Goal: Find contact information: Find contact information

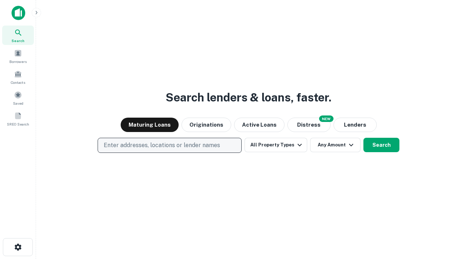
click at [169, 146] on p "Enter addresses, locations or lender names" at bounding box center [162, 145] width 116 height 9
type input "**********"
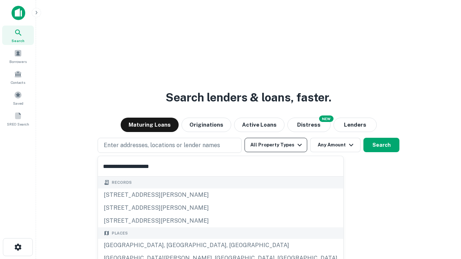
click at [172, 246] on div "[GEOGRAPHIC_DATA], [GEOGRAPHIC_DATA], [GEOGRAPHIC_DATA]" at bounding box center [220, 245] width 245 height 13
click at [276, 145] on button "All Property Types" at bounding box center [276, 145] width 63 height 14
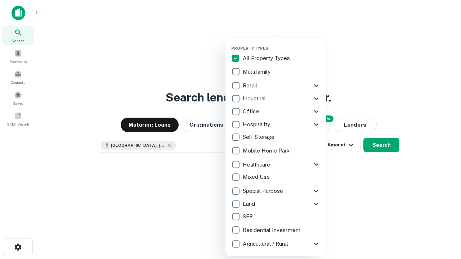
click at [282, 44] on button "button" at bounding box center [281, 44] width 101 height 0
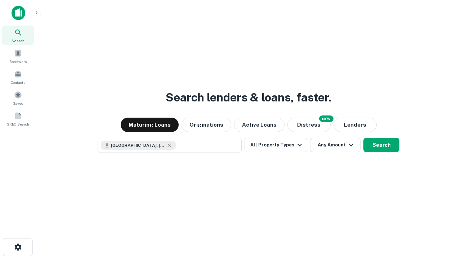
scroll to position [12, 0]
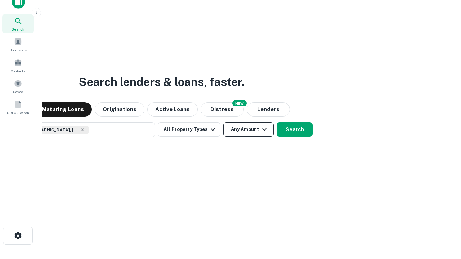
click at [223, 123] on button "Any Amount" at bounding box center [248, 130] width 50 height 14
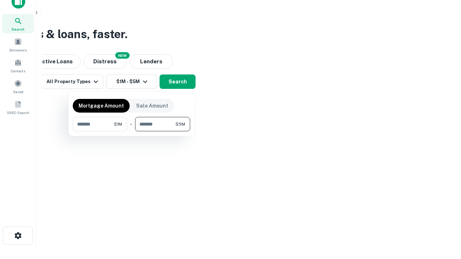
type input "*******"
click at [132, 132] on button "button" at bounding box center [131, 132] width 117 height 0
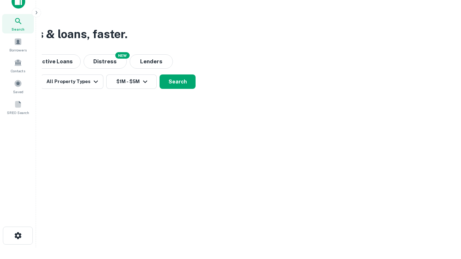
scroll to position [12, 0]
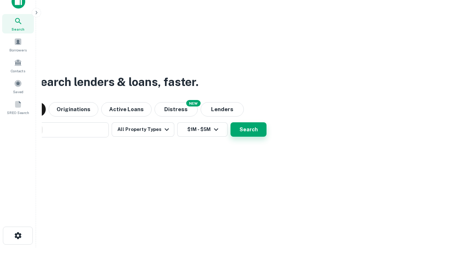
click at [231, 123] on button "Search" at bounding box center [249, 130] width 36 height 14
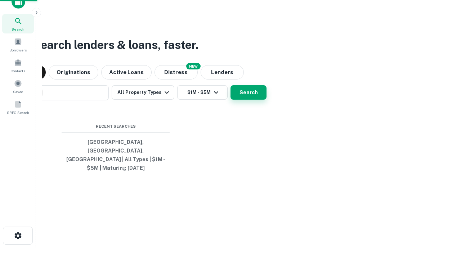
scroll to position [23, 204]
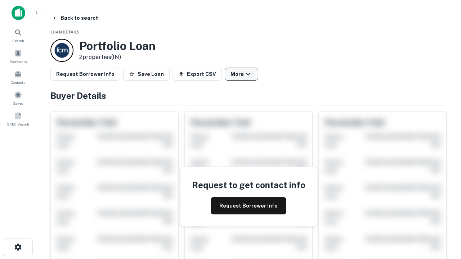
click at [241, 74] on button "More" at bounding box center [242, 74] width 34 height 13
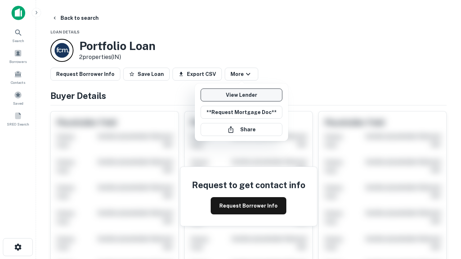
click at [241, 95] on link "View Lender" at bounding box center [242, 95] width 82 height 13
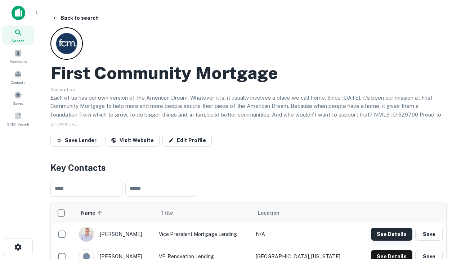
click at [392, 234] on button "See Details" at bounding box center [391, 234] width 41 height 13
click at [18, 248] on icon "button" at bounding box center [18, 247] width 9 height 9
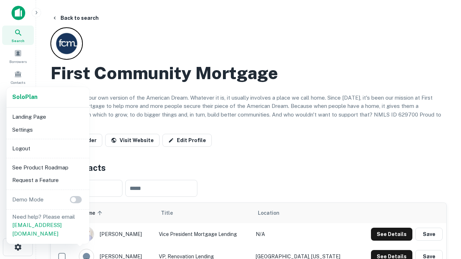
click at [48, 148] on li "Logout" at bounding box center [47, 148] width 77 height 13
